Goal: Task Accomplishment & Management: Manage account settings

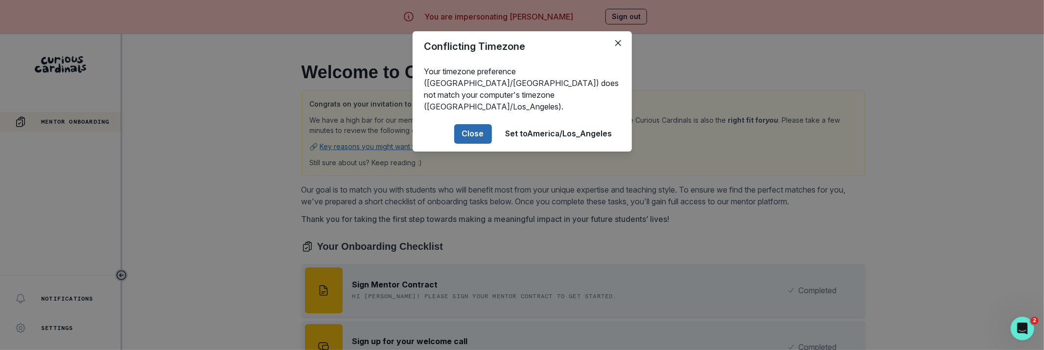
click at [456, 126] on button "Close" at bounding box center [473, 134] width 38 height 20
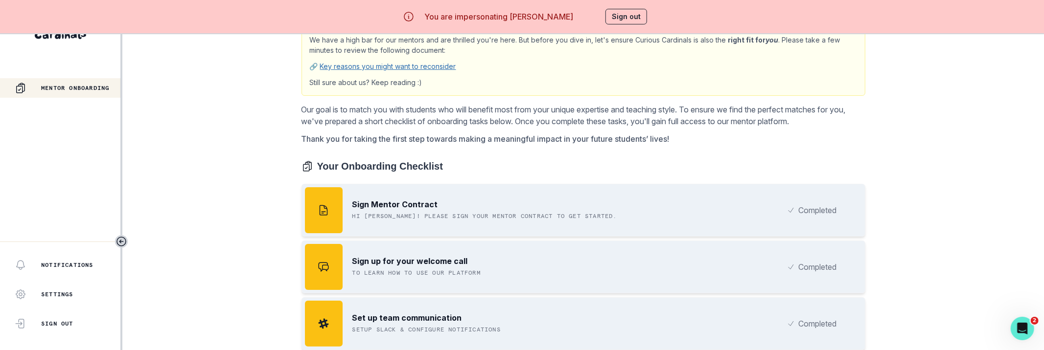
scroll to position [240, 0]
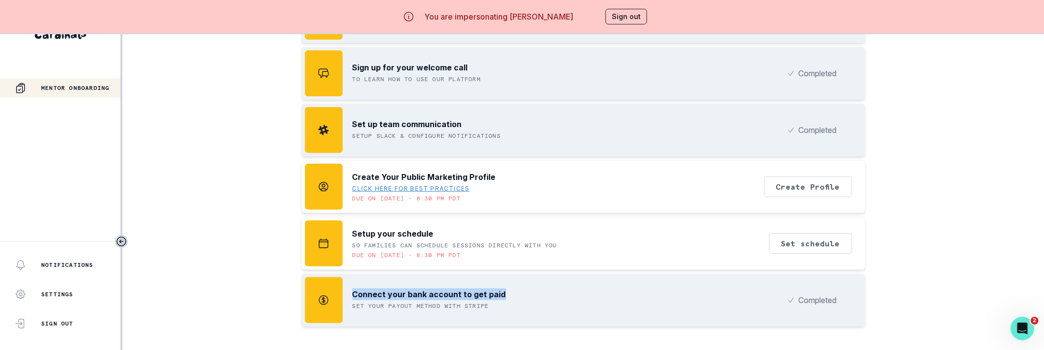
drag, startPoint x: 504, startPoint y: 293, endPoint x: 353, endPoint y: 293, distance: 151.2
click at [353, 293] on div "Connect your bank account to get paid Set your payout method with Stripe Comple…" at bounding box center [583, 300] width 564 height 53
copy p "Connect your bank account to get paid"
drag, startPoint x: 555, startPoint y: 16, endPoint x: 517, endPoint y: 17, distance: 37.2
click at [517, 17] on div "You are impersonating [PERSON_NAME] Sign out" at bounding box center [522, 16] width 278 height 23
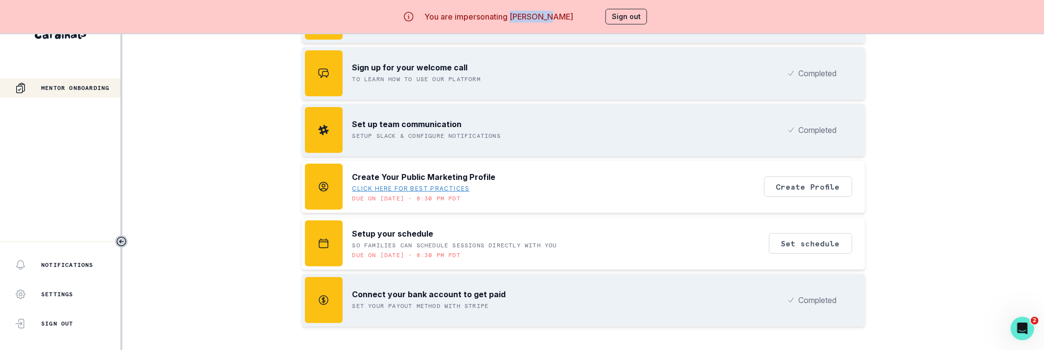
copy p "[PERSON_NAME]"
click at [620, 13] on button "Sign out" at bounding box center [626, 17] width 42 height 16
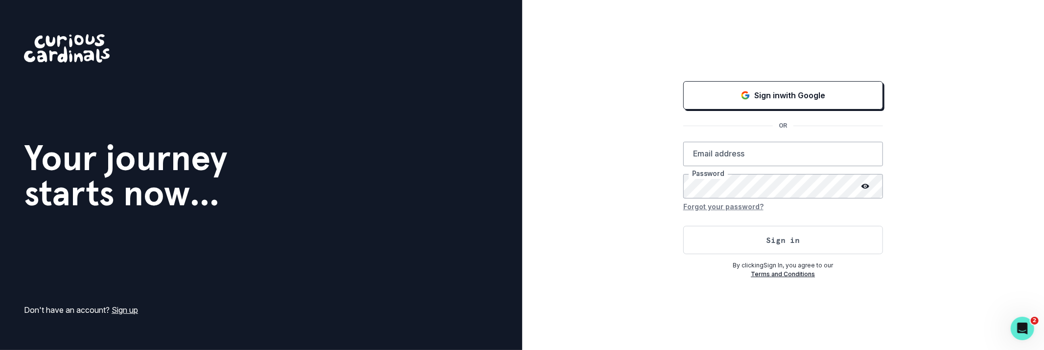
click at [717, 78] on div "Sign in with Google OR Email address Password Forgot your password? Sign in By …" at bounding box center [783, 175] width 522 height 350
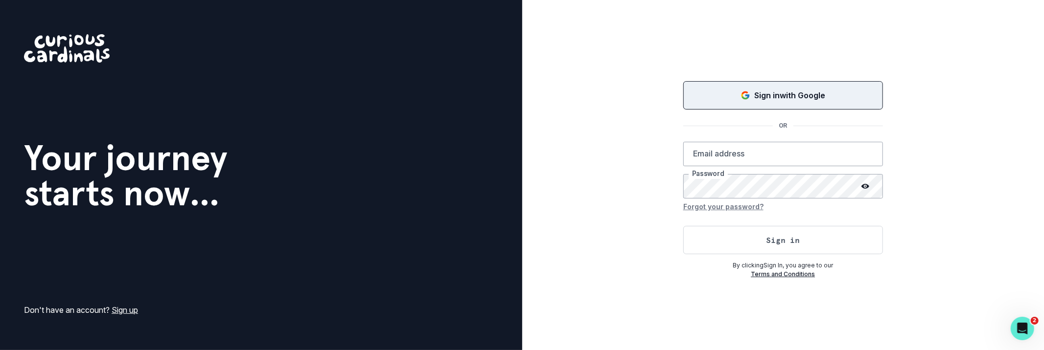
click at [715, 94] on div "Sign in with Google" at bounding box center [782, 96] width 175 height 12
